Goal: Navigation & Orientation: Find specific page/section

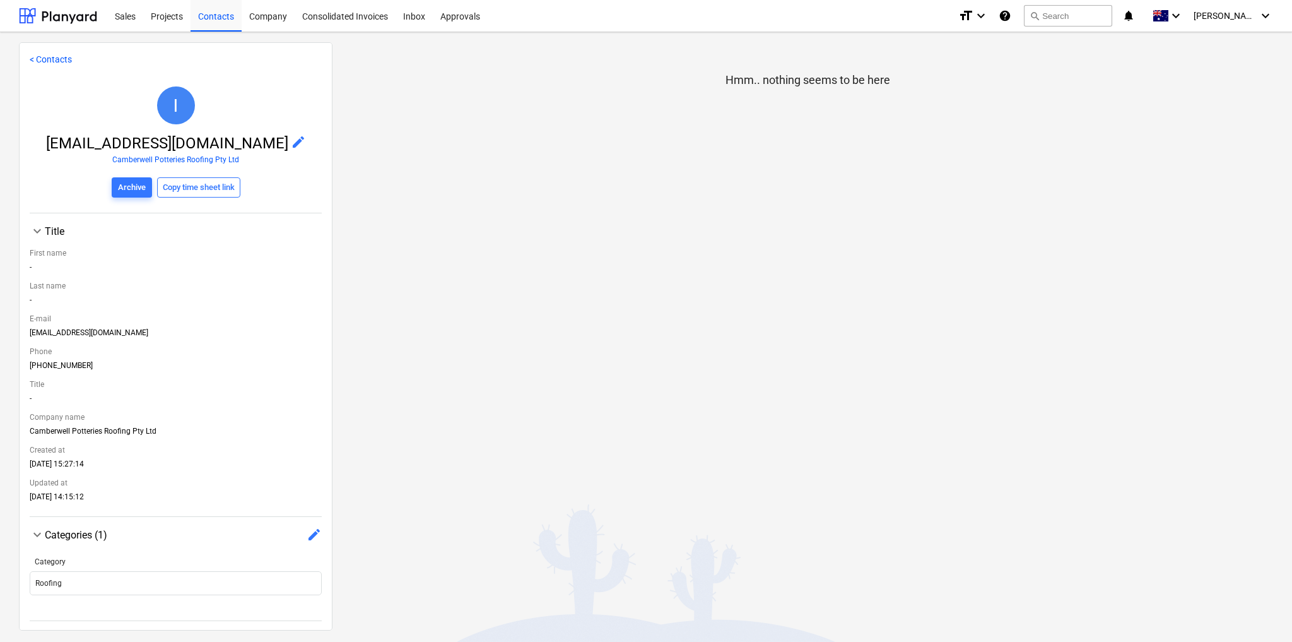
click at [53, 59] on link "< Contacts" at bounding box center [51, 59] width 42 height 10
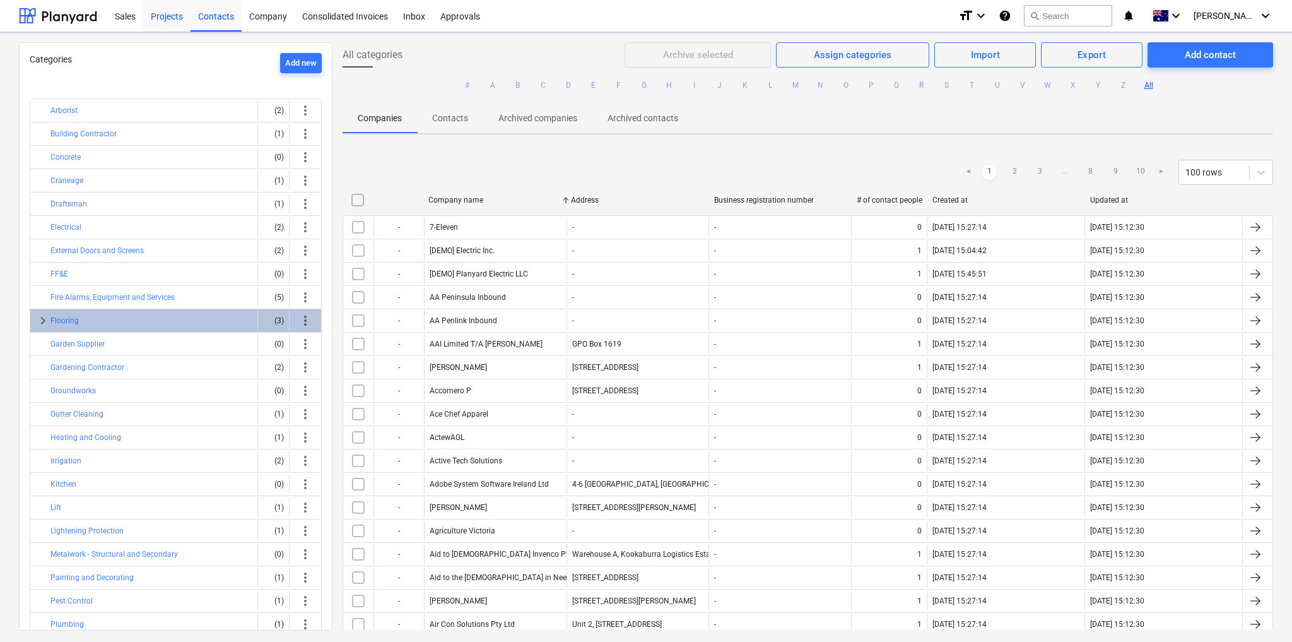
click at [168, 20] on div "Projects" at bounding box center [166, 15] width 47 height 32
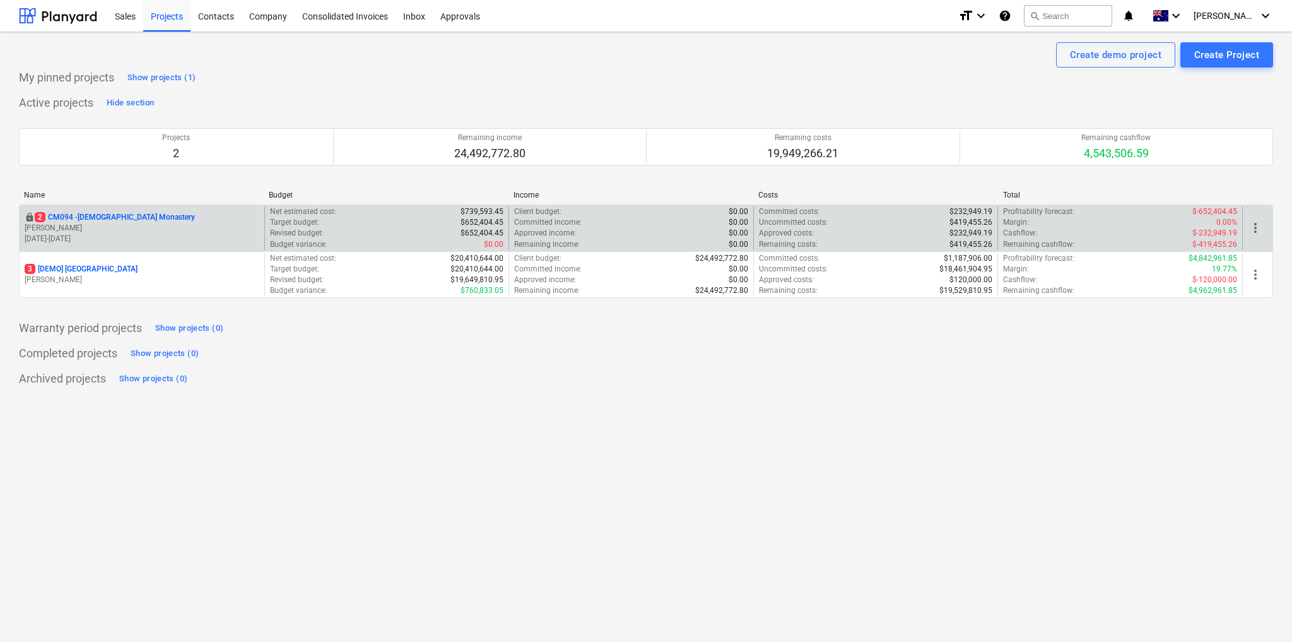
click at [179, 218] on div "locked 2 CM094 - [GEOGRAPHIC_DATA]" at bounding box center [142, 217] width 235 height 11
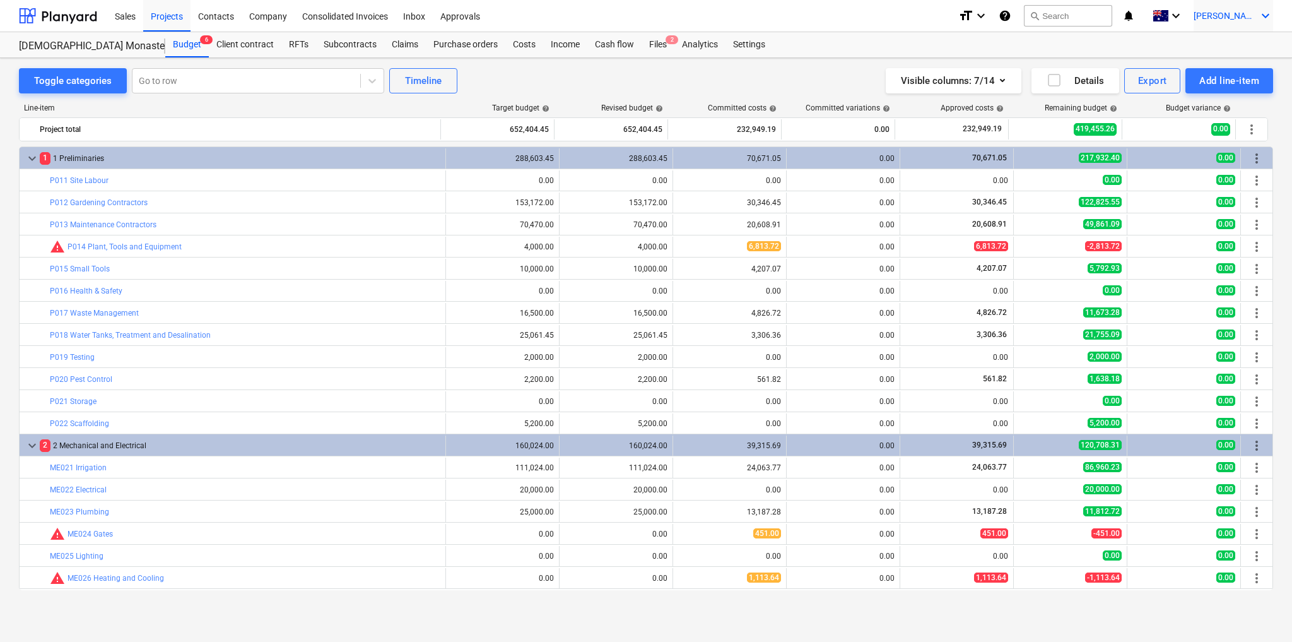
click at [1245, 23] on div "[PERSON_NAME] keyboard_arrow_down" at bounding box center [1232, 16] width 79 height 32
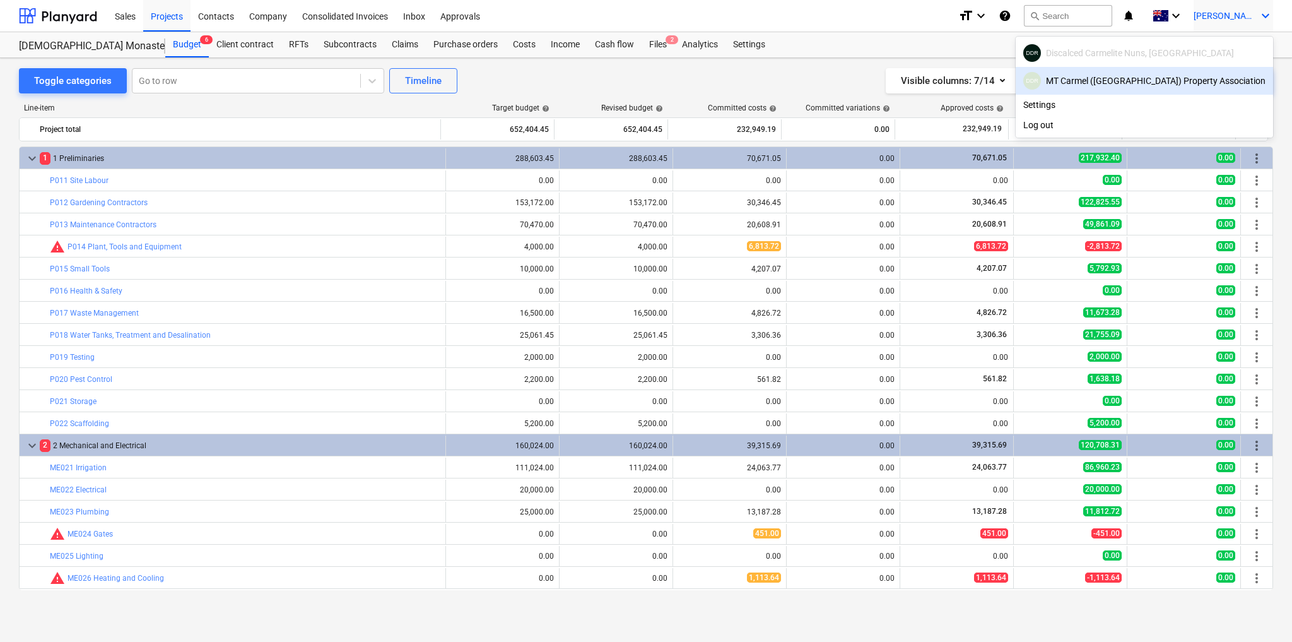
click at [1154, 84] on div "DDR [GEOGRAPHIC_DATA] ([GEOGRAPHIC_DATA]) Property Association" at bounding box center [1144, 81] width 242 height 18
